Goal: Transaction & Acquisition: Purchase product/service

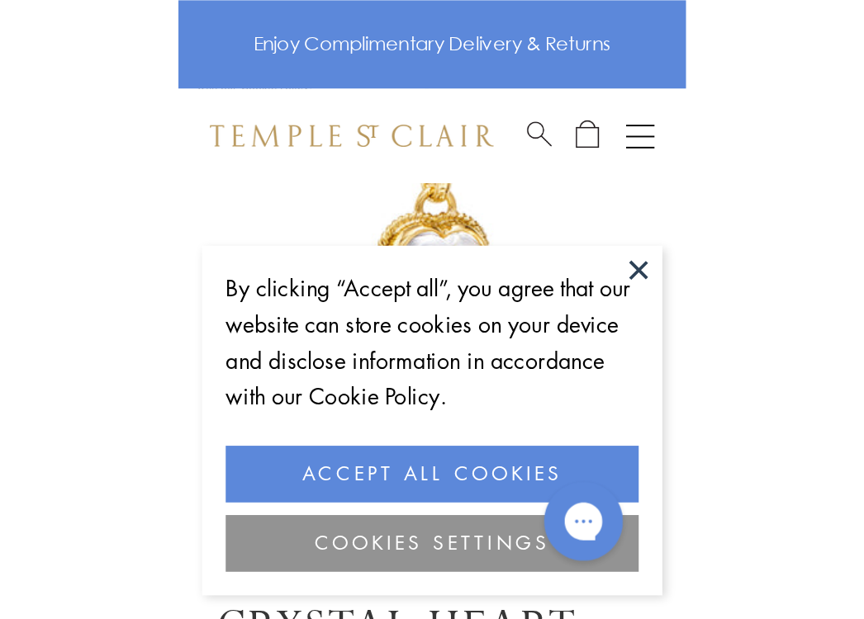
scroll to position [86, 0]
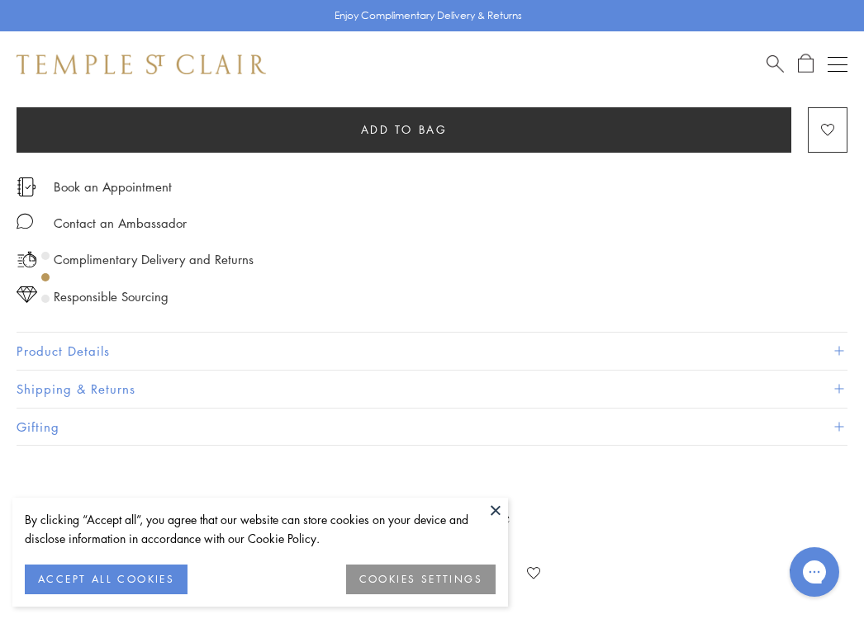
scroll to position [1006, 0]
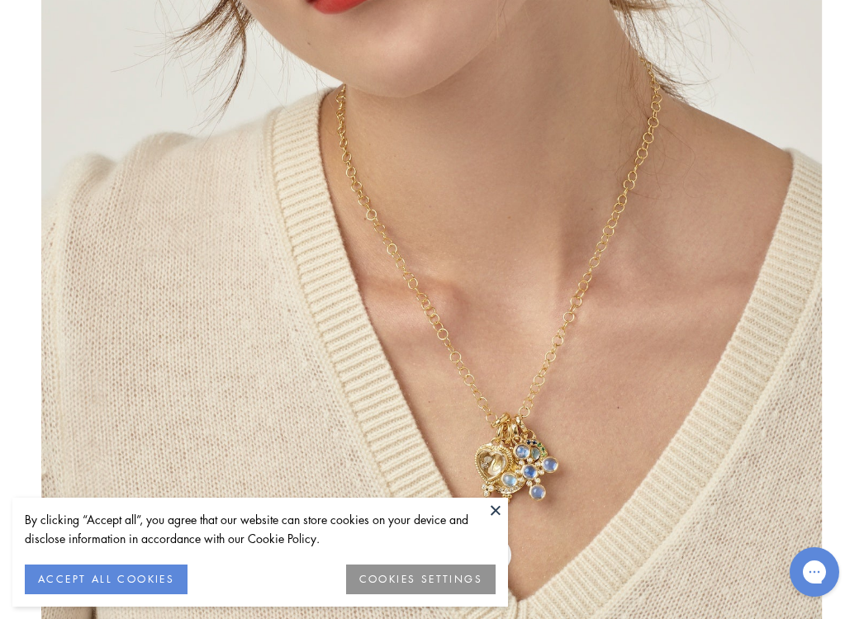
click at [483, 356] on img at bounding box center [431, 309] width 780 height 780
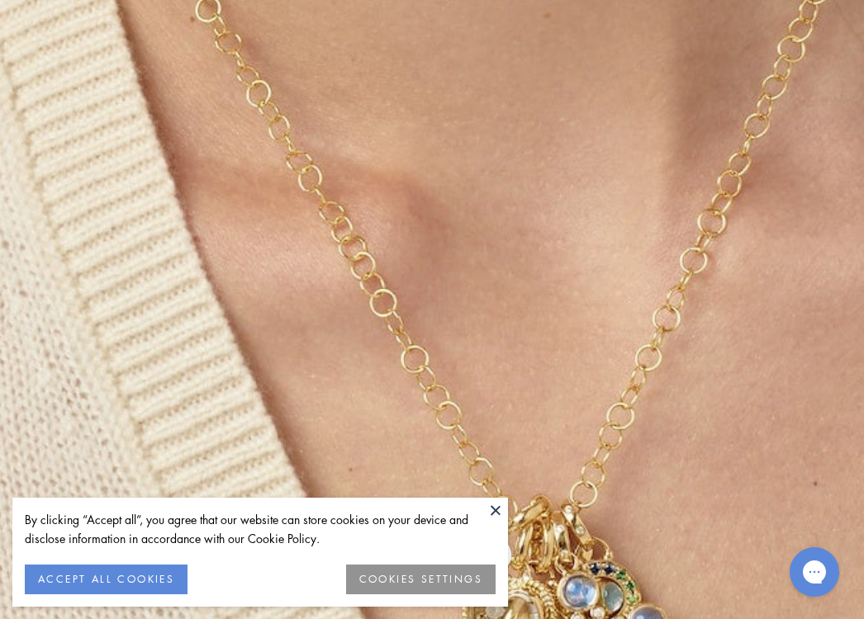
click at [483, 356] on img at bounding box center [356, 241] width 1920 height 1920
click at [489, 506] on button at bounding box center [495, 510] width 25 height 25
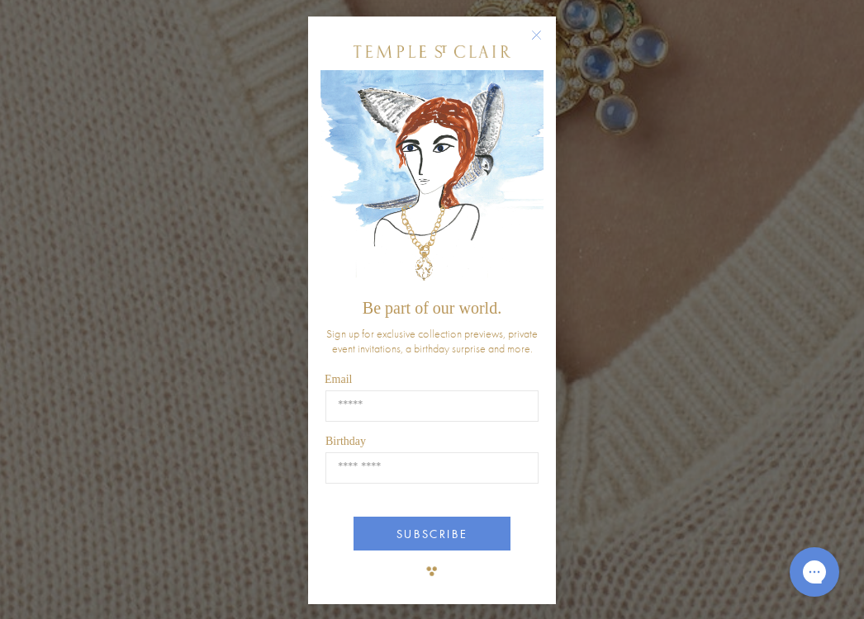
drag, startPoint x: 439, startPoint y: 584, endPoint x: 434, endPoint y: 568, distance: 16.4
click at [434, 568] on img "POPUP Form" at bounding box center [431, 571] width 33 height 33
click at [680, 157] on div "Close dialog Be part of our world. Sign up for exclusive collection previews, p…" at bounding box center [432, 309] width 864 height 619
drag, startPoint x: 533, startPoint y: 30, endPoint x: 511, endPoint y: 134, distance: 106.2
click at [533, 30] on circle "Close dialog" at bounding box center [537, 36] width 20 height 20
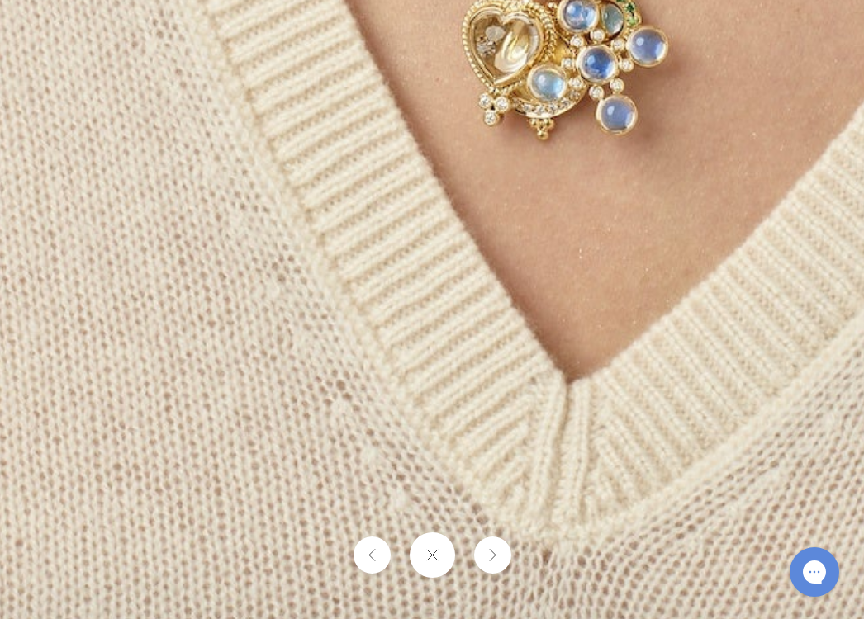
click at [435, 553] on button at bounding box center [431, 555] width 45 height 45
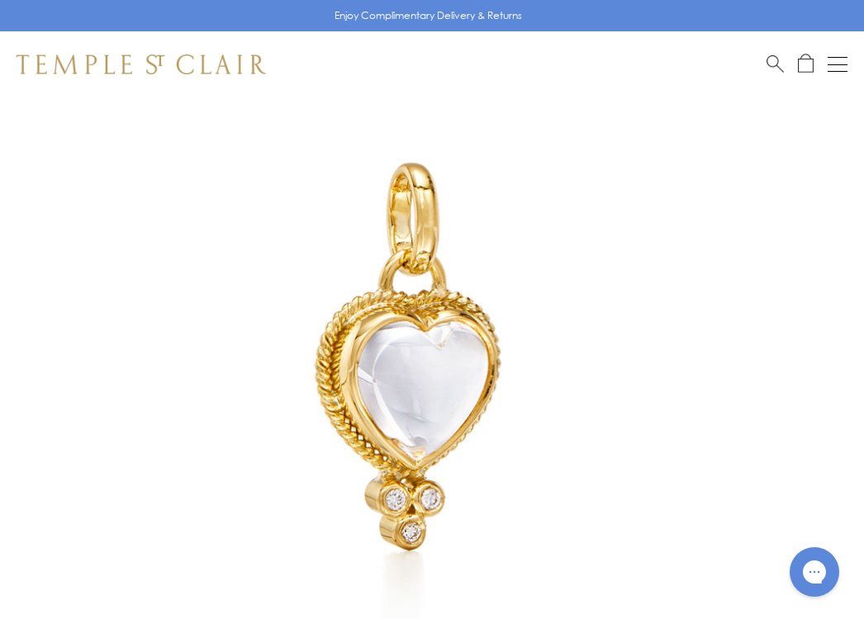
scroll to position [0, 0]
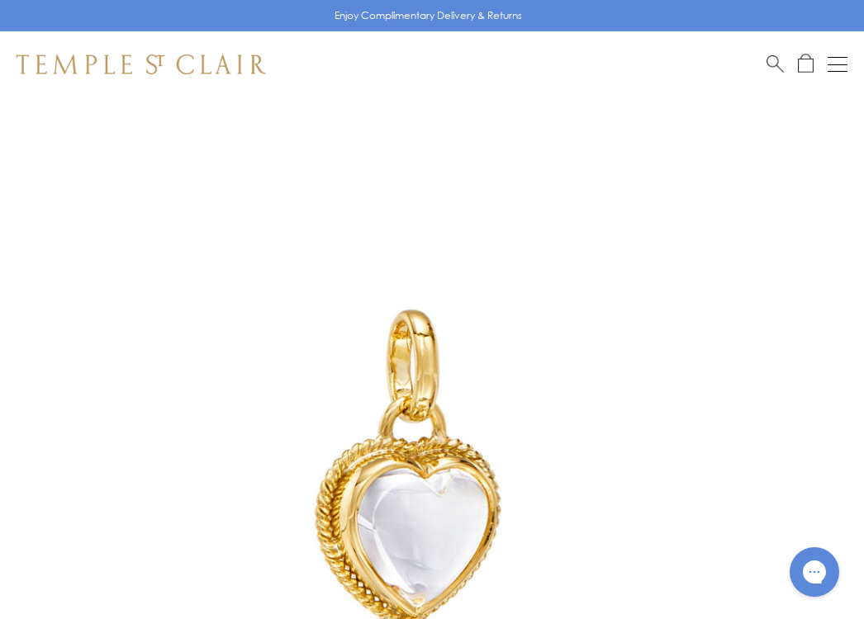
click at [461, 427] on img at bounding box center [407, 504] width 814 height 814
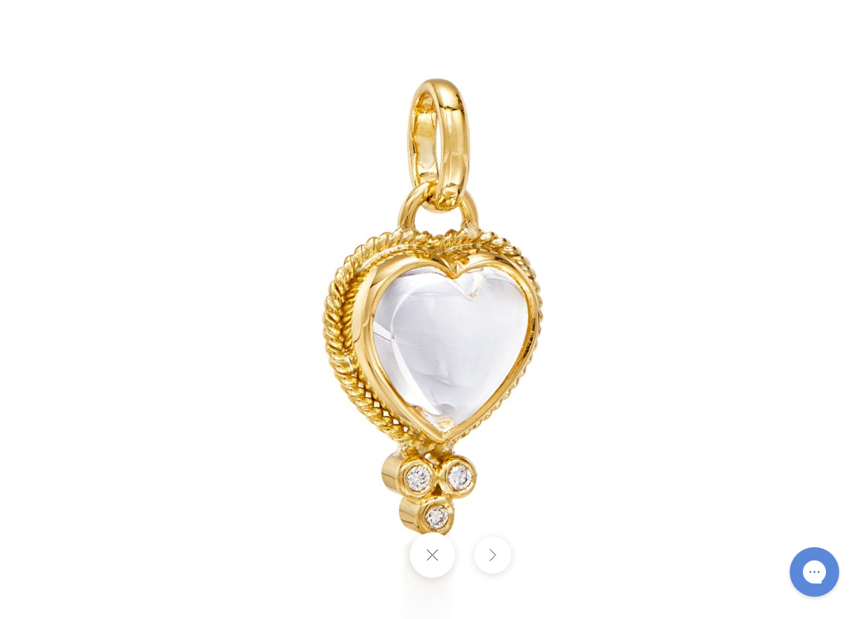
click at [437, 555] on button at bounding box center [431, 555] width 45 height 45
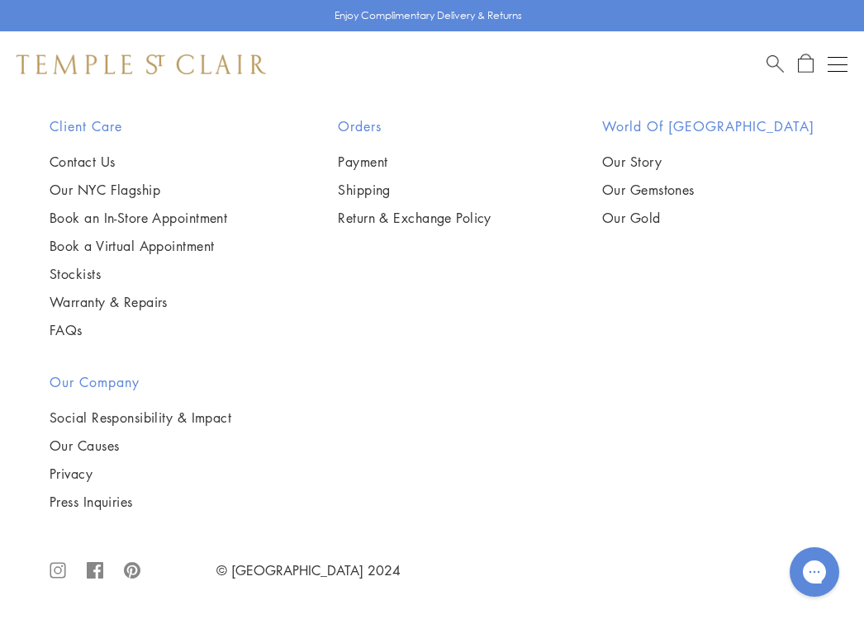
scroll to position [2942, 0]
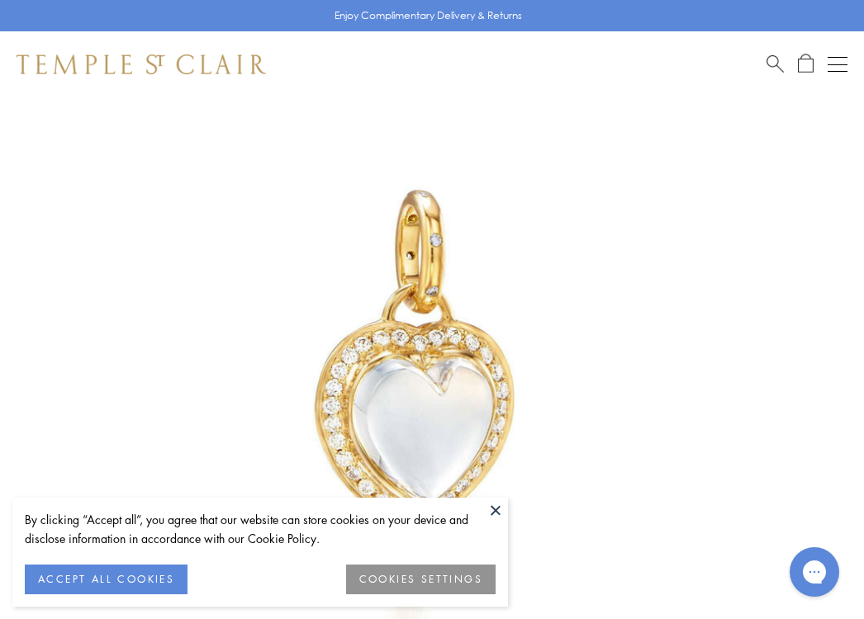
scroll to position [97, 0]
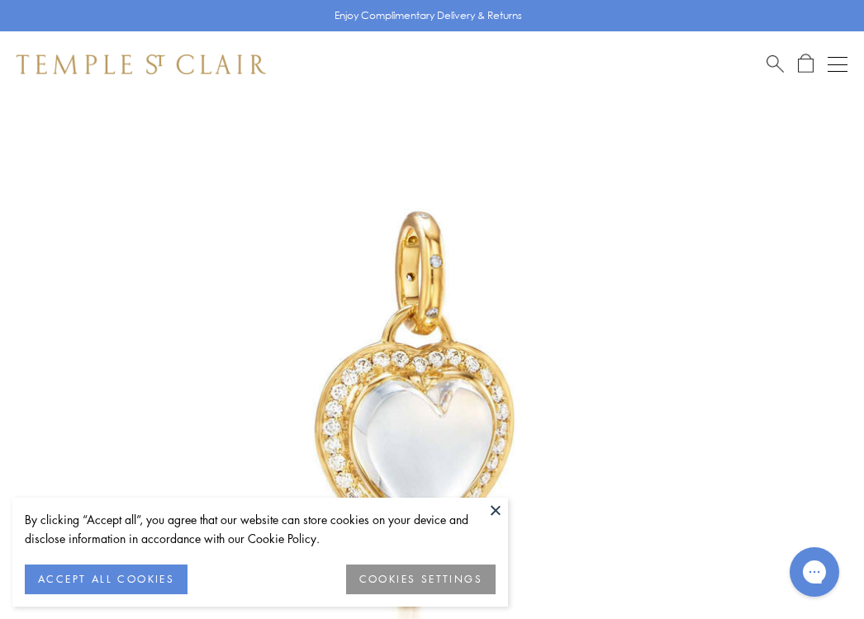
click at [493, 511] on button at bounding box center [495, 510] width 25 height 25
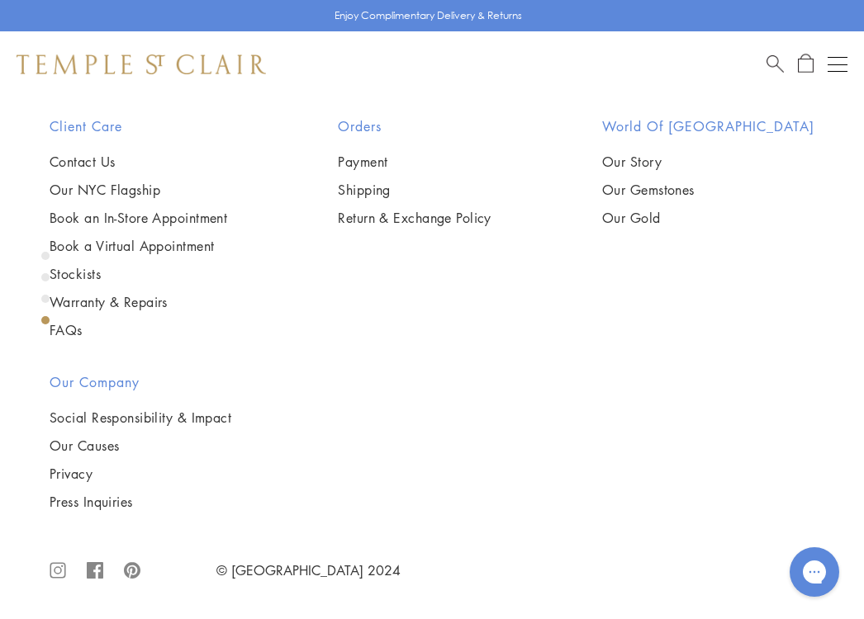
scroll to position [3235, 0]
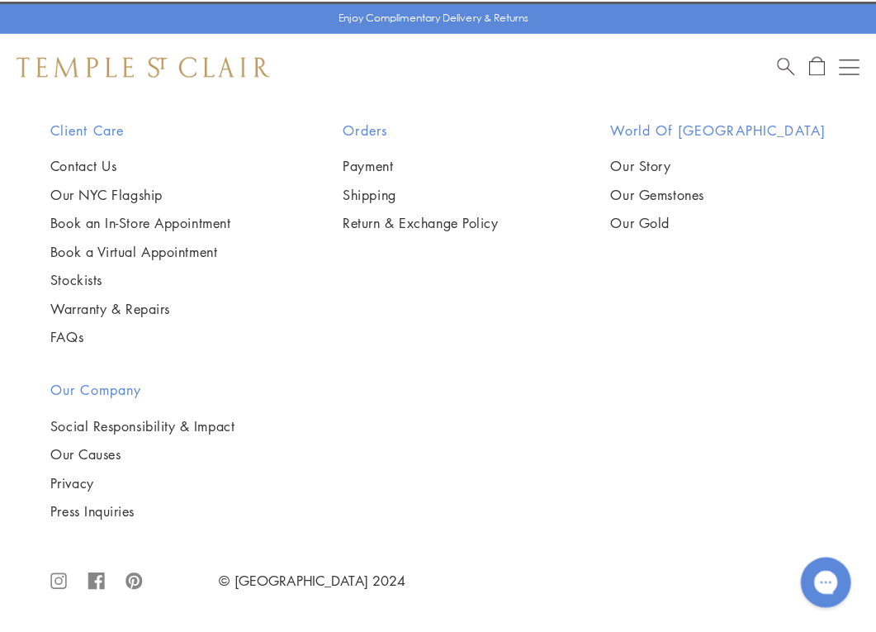
scroll to position [3272, 0]
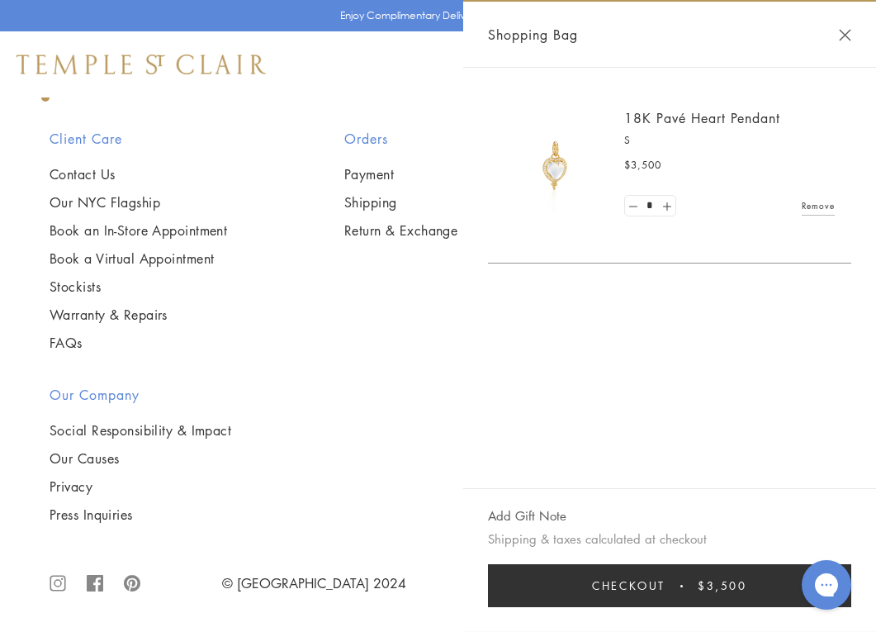
click at [669, 578] on button "Checkout $3,500" at bounding box center [669, 585] width 363 height 43
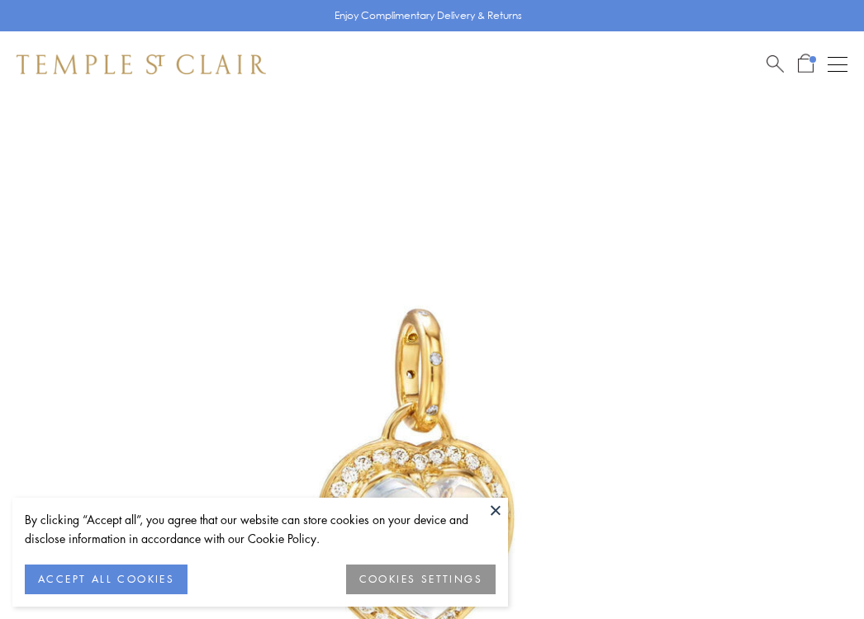
scroll to position [2409, 0]
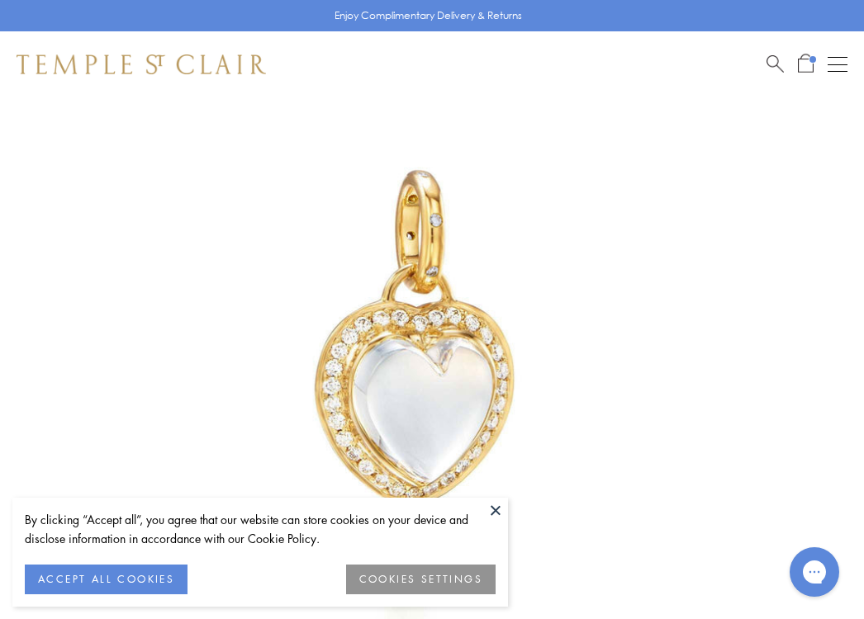
scroll to position [97, 0]
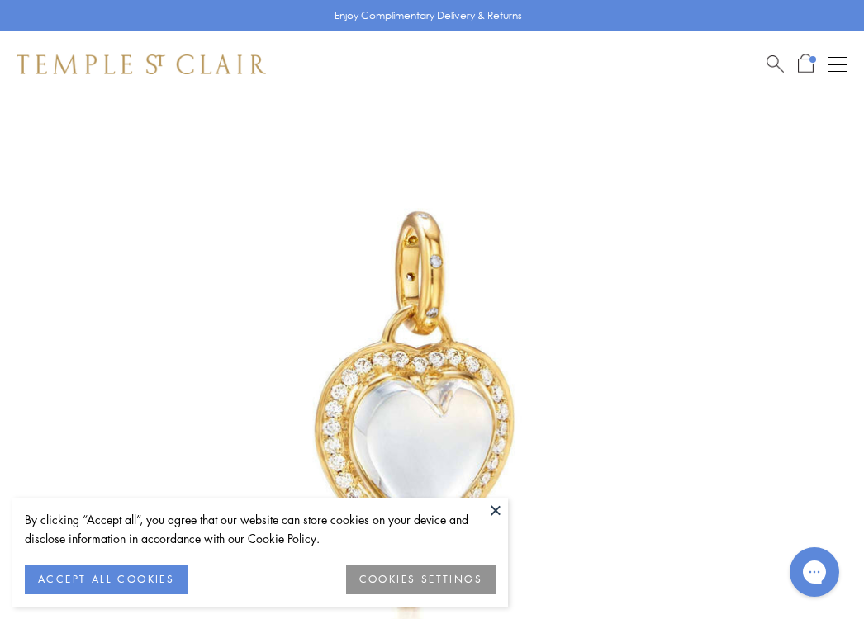
click at [835, 60] on button "Open navigation" at bounding box center [837, 64] width 20 height 20
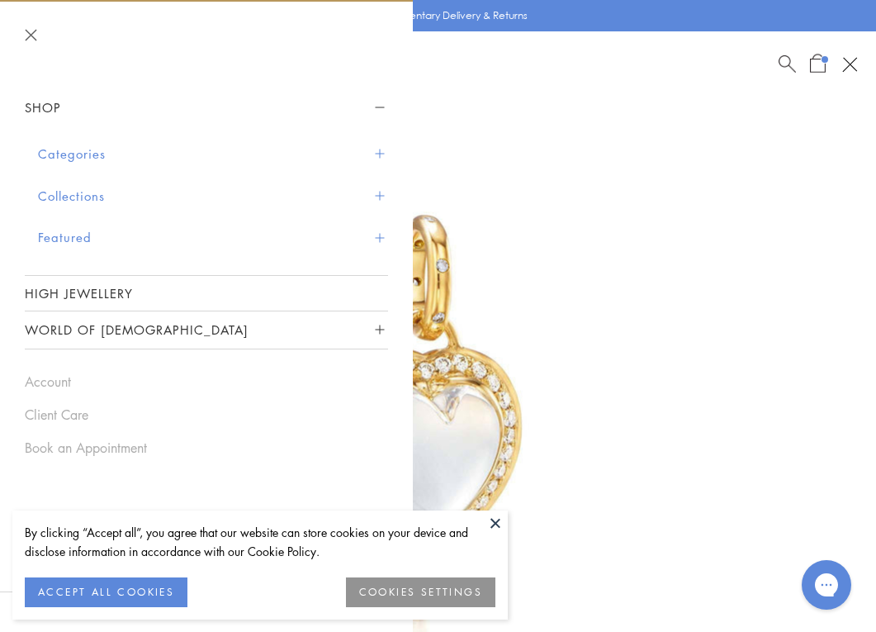
click at [854, 66] on button "Open navigation" at bounding box center [850, 64] width 28 height 28
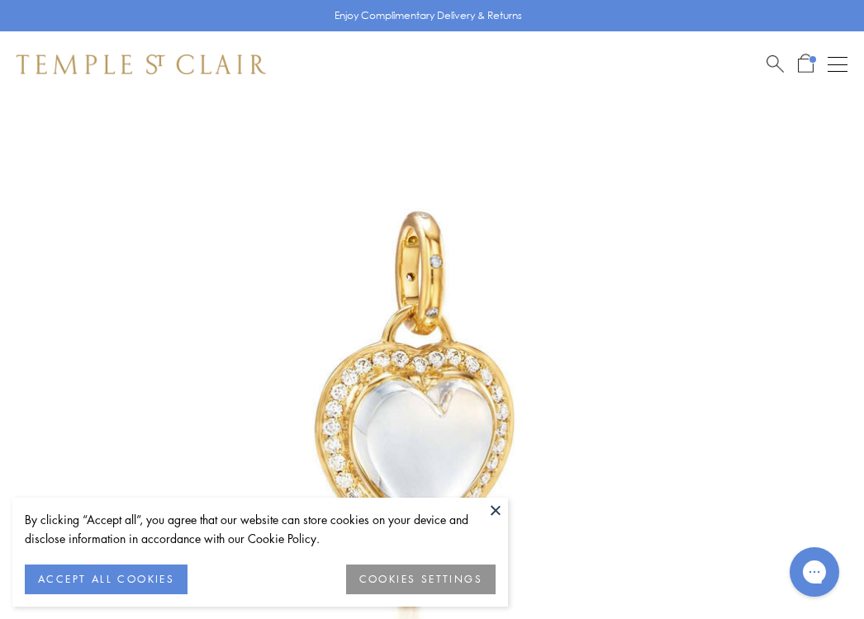
click at [812, 67] on span "Open Shopping Bag" at bounding box center [806, 63] width 16 height 19
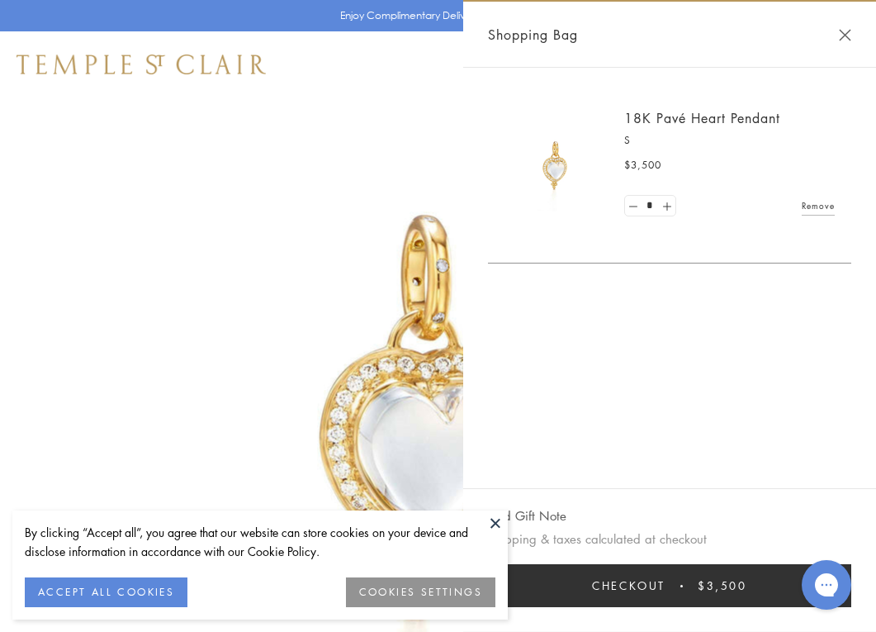
click at [492, 528] on button at bounding box center [495, 522] width 25 height 25
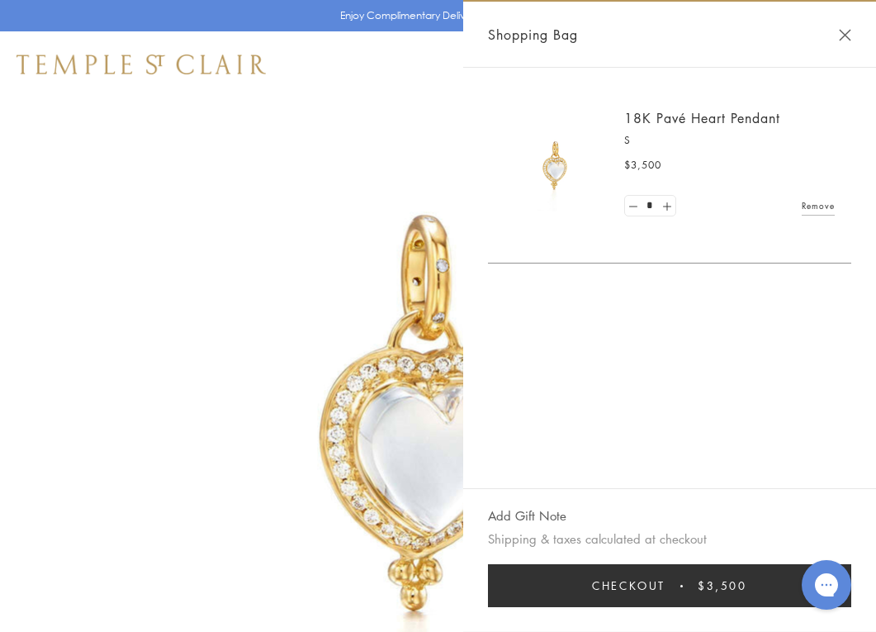
click at [229, 458] on img at bounding box center [413, 413] width 826 height 826
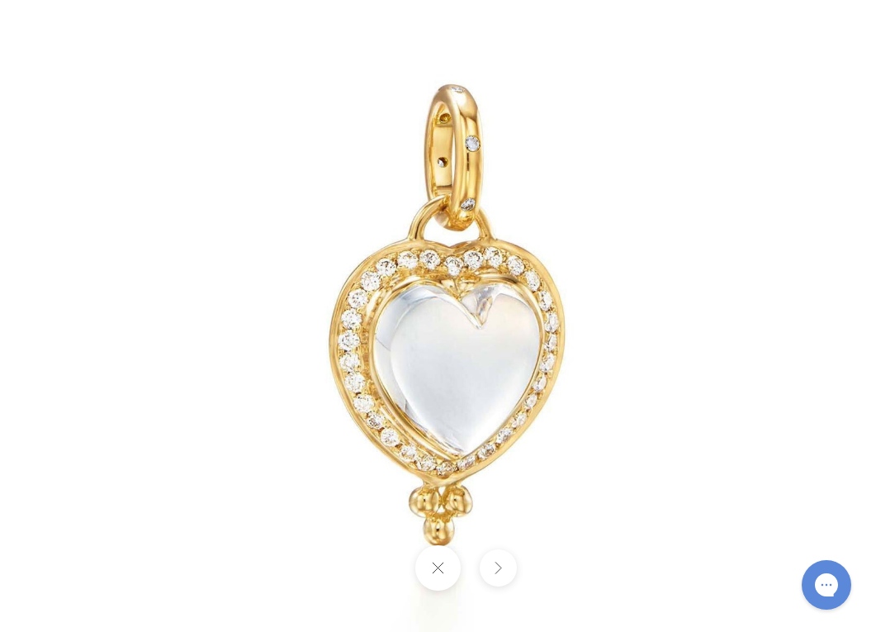
click at [433, 573] on button at bounding box center [437, 567] width 45 height 45
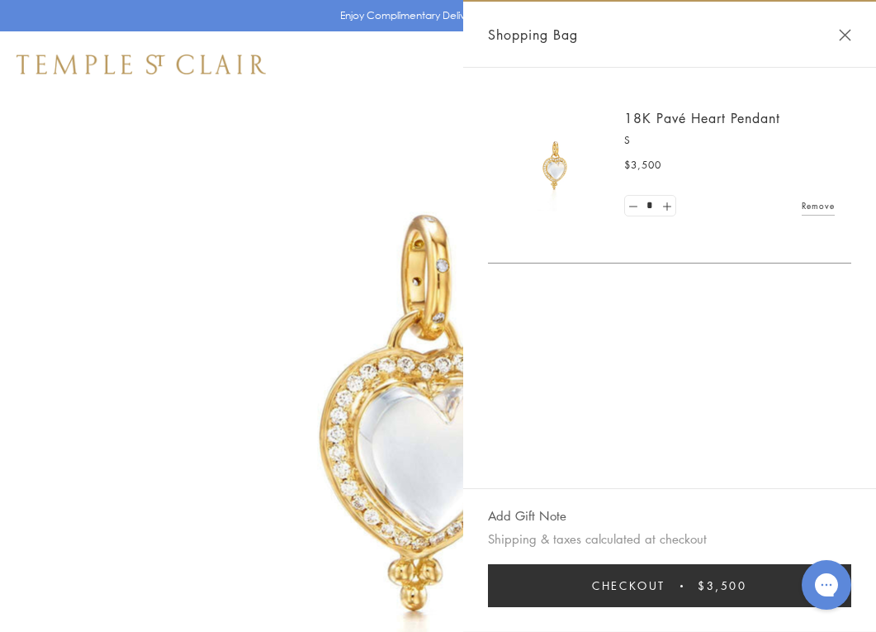
click at [81, 239] on img at bounding box center [413, 413] width 826 height 826
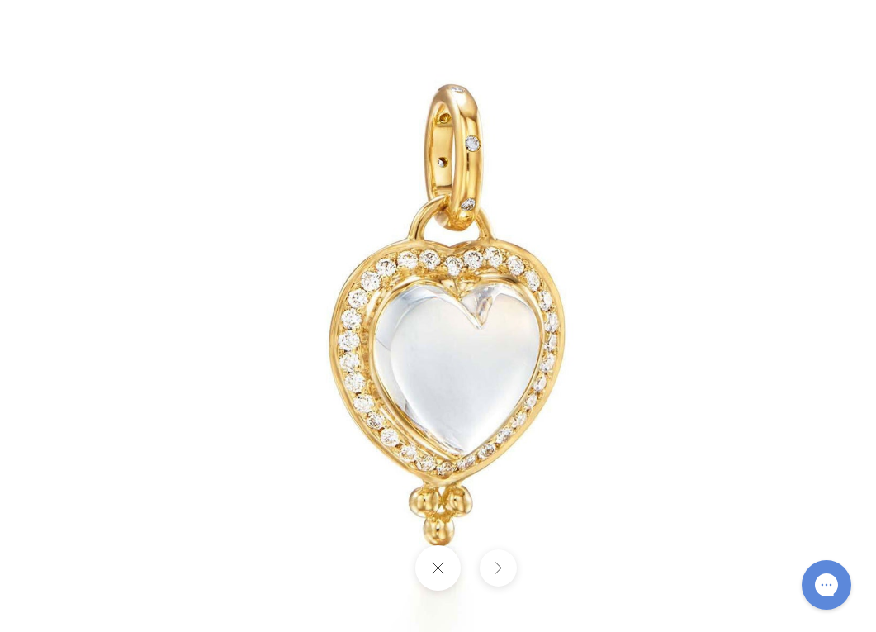
click at [78, 205] on img at bounding box center [438, 316] width 966 height 966
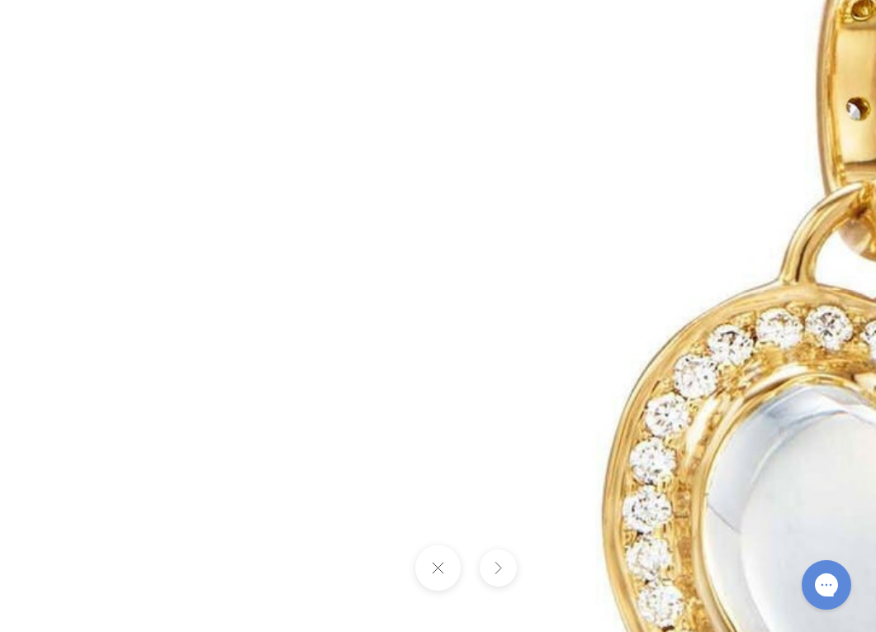
click at [532, 219] on img at bounding box center [848, 455] width 2172 height 2172
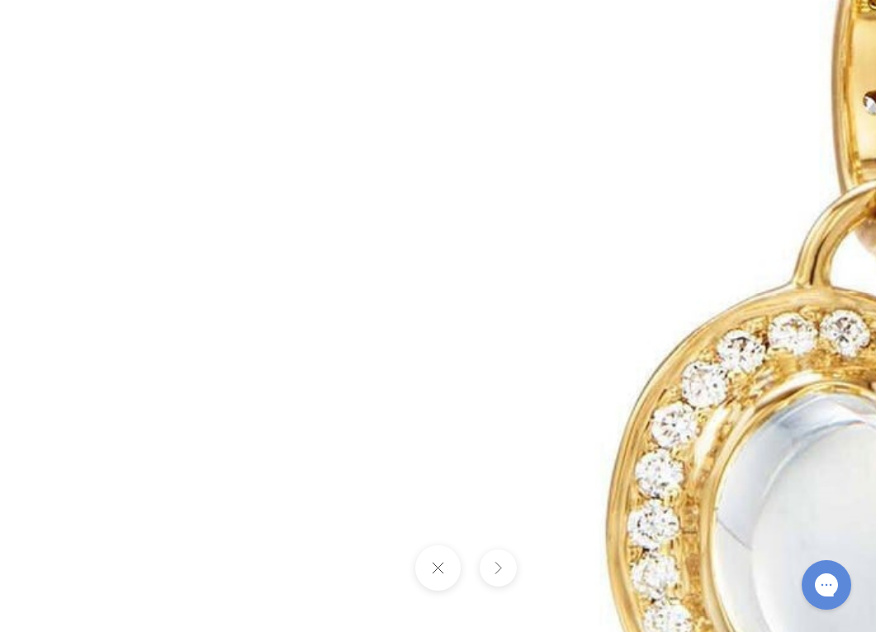
click at [532, 219] on img at bounding box center [865, 467] width 2287 height 2287
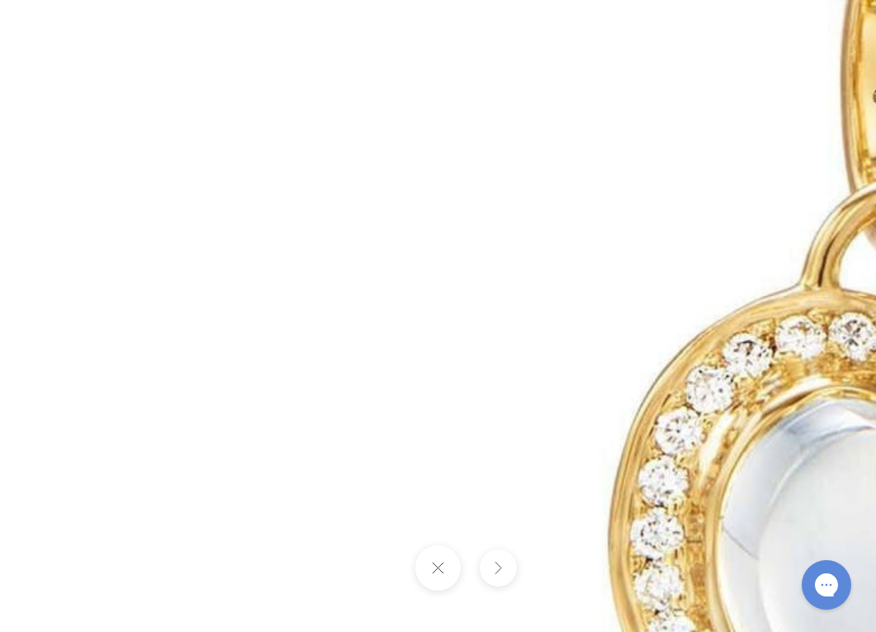
click at [532, 219] on img at bounding box center [874, 474] width 2355 height 2355
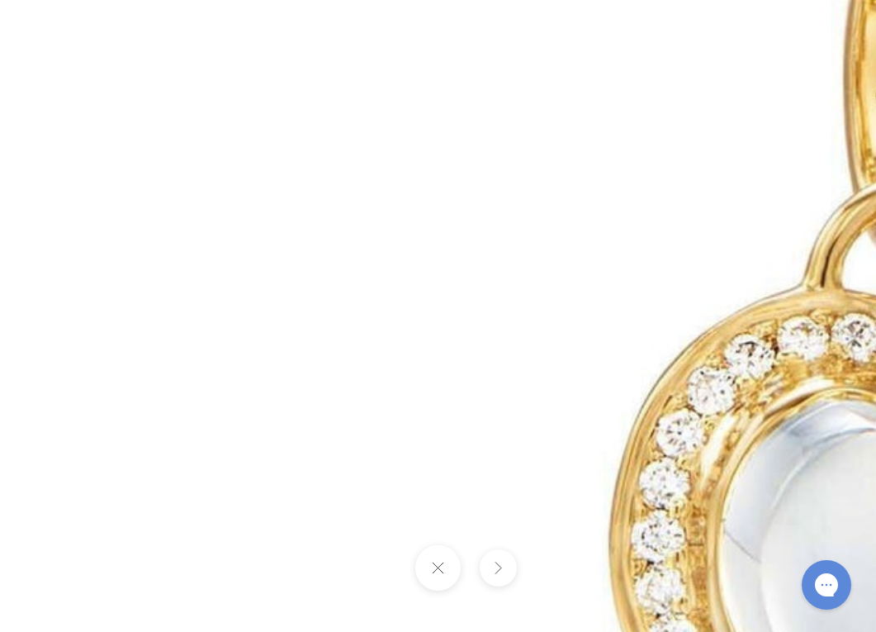
click at [437, 568] on button at bounding box center [437, 567] width 45 height 45
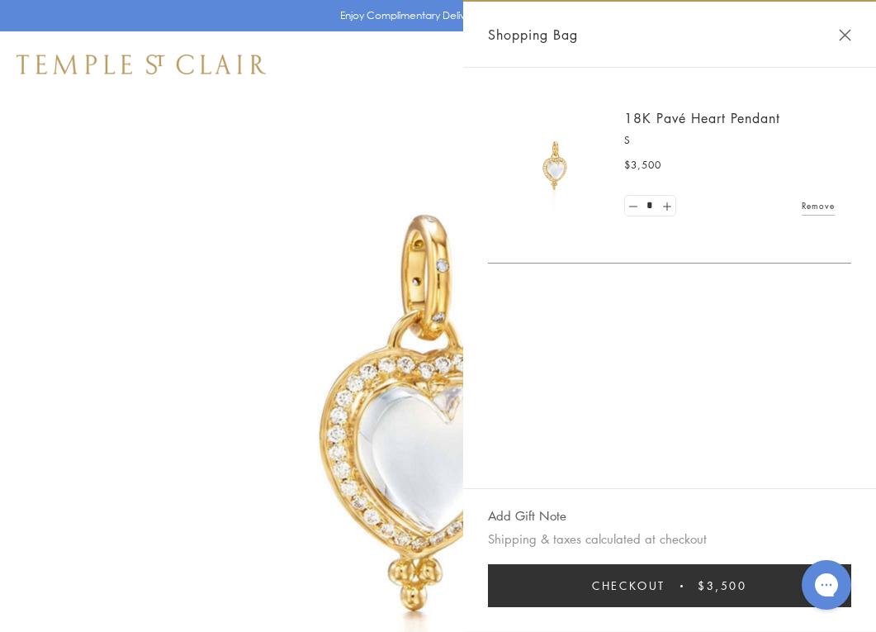
click at [851, 34] on div "Shopping Bag" at bounding box center [669, 35] width 413 height 66
click at [843, 36] on button "Close Shopping Bag" at bounding box center [845, 35] width 12 height 12
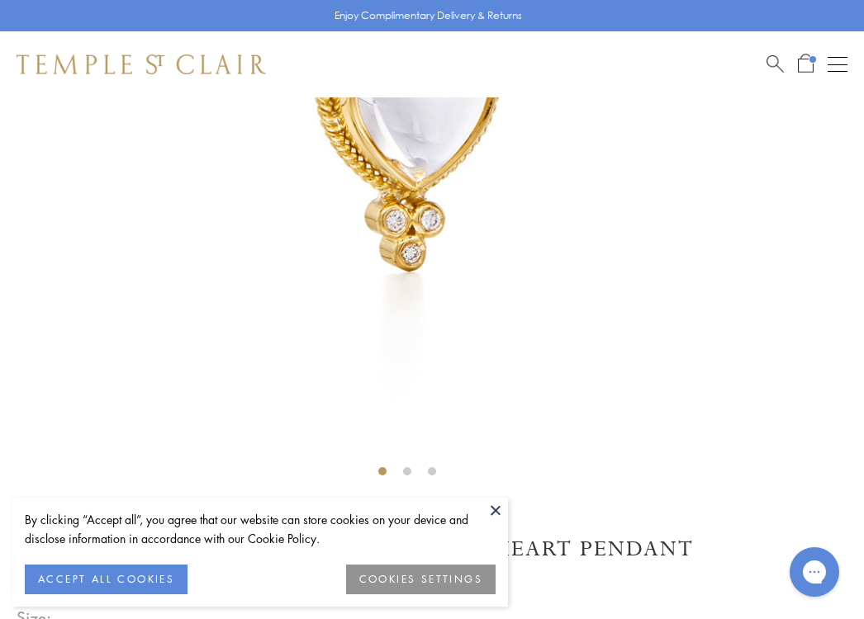
scroll to position [428, 0]
click at [492, 512] on button at bounding box center [495, 510] width 25 height 25
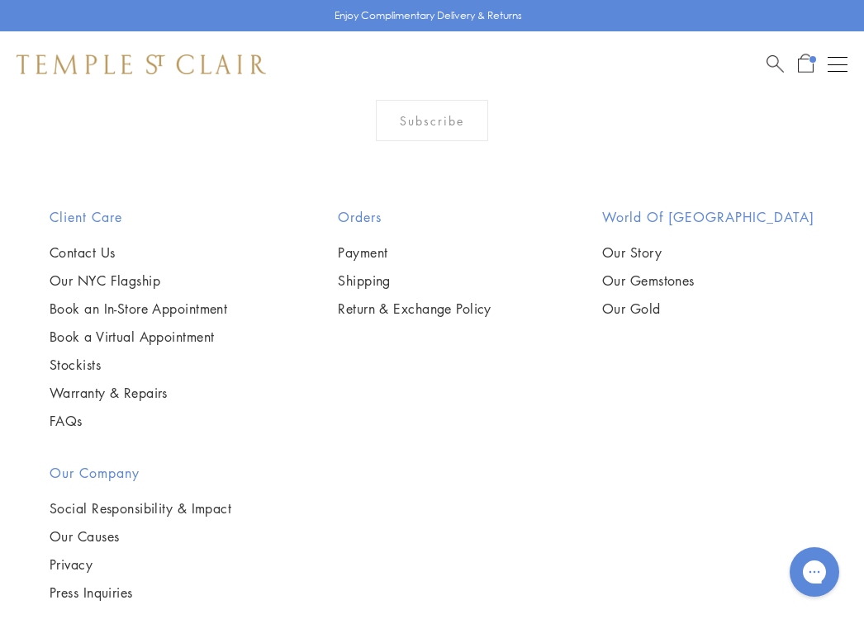
scroll to position [2987, 0]
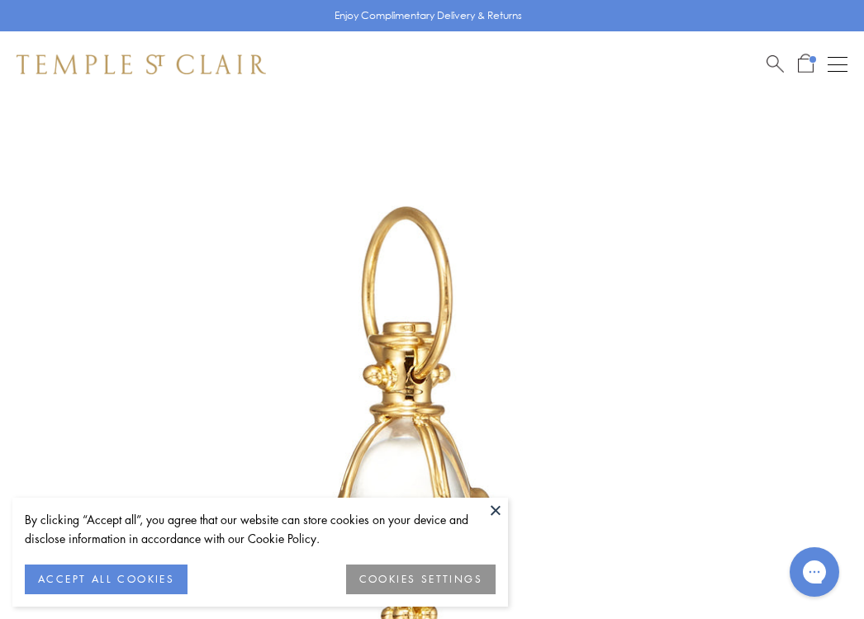
scroll to position [97, 0]
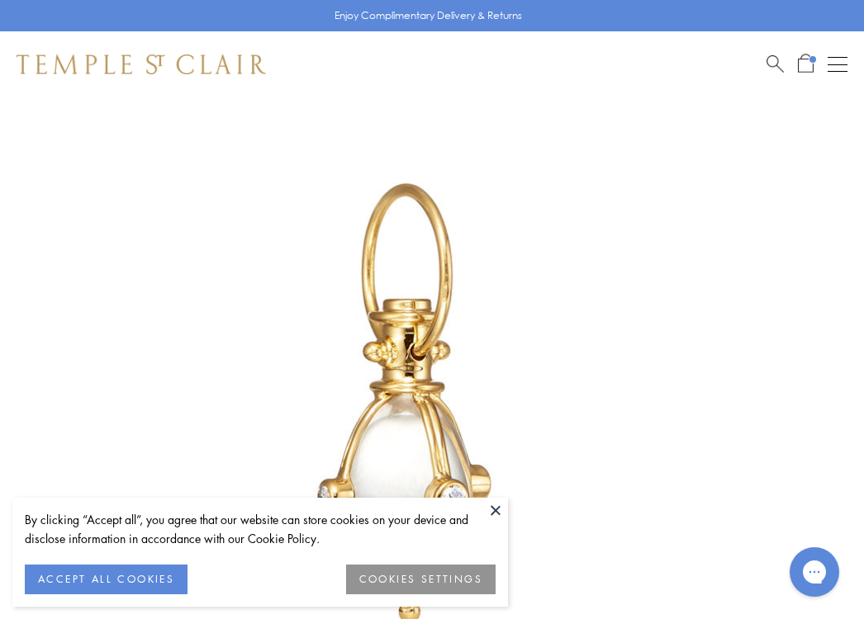
click at [496, 516] on button at bounding box center [495, 510] width 25 height 25
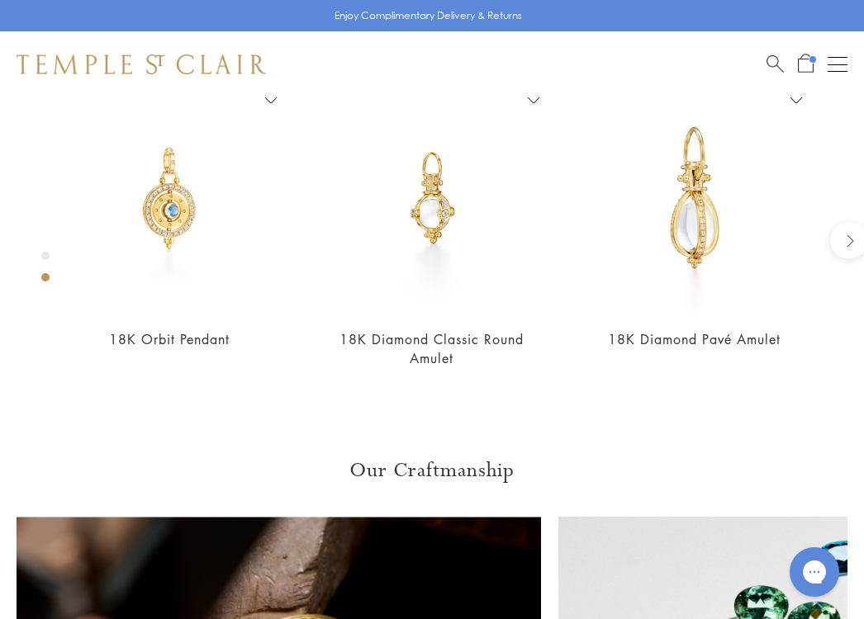
scroll to position [1501, 0]
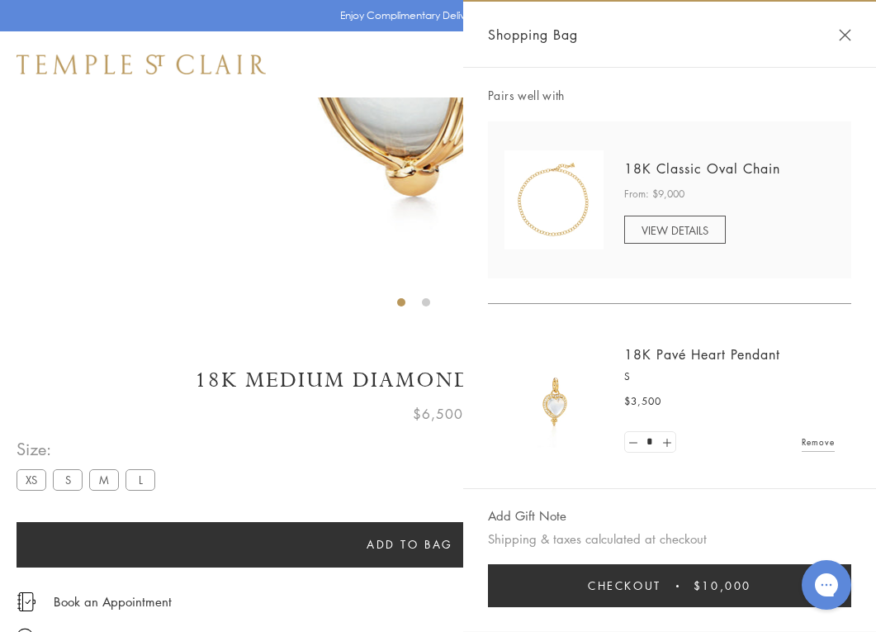
scroll to position [208, 0]
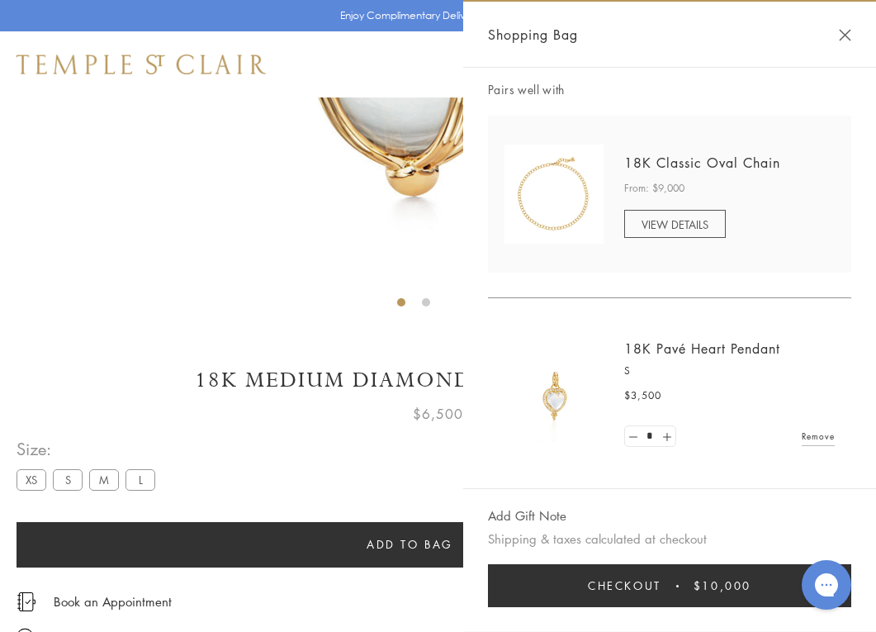
click at [667, 593] on button "Checkout $10,000" at bounding box center [669, 585] width 363 height 43
